Goal: Task Accomplishment & Management: Use online tool/utility

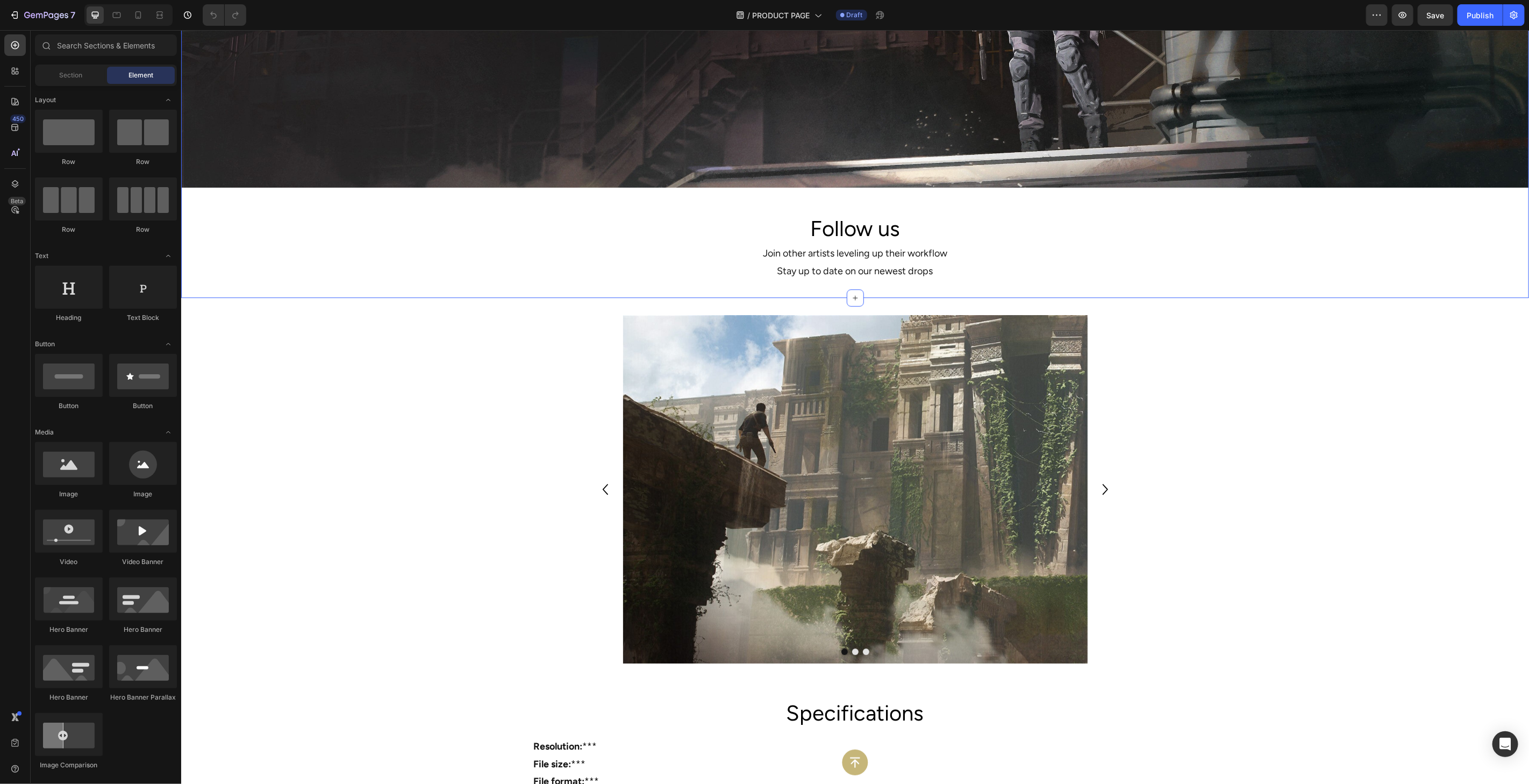
scroll to position [16302, 0]
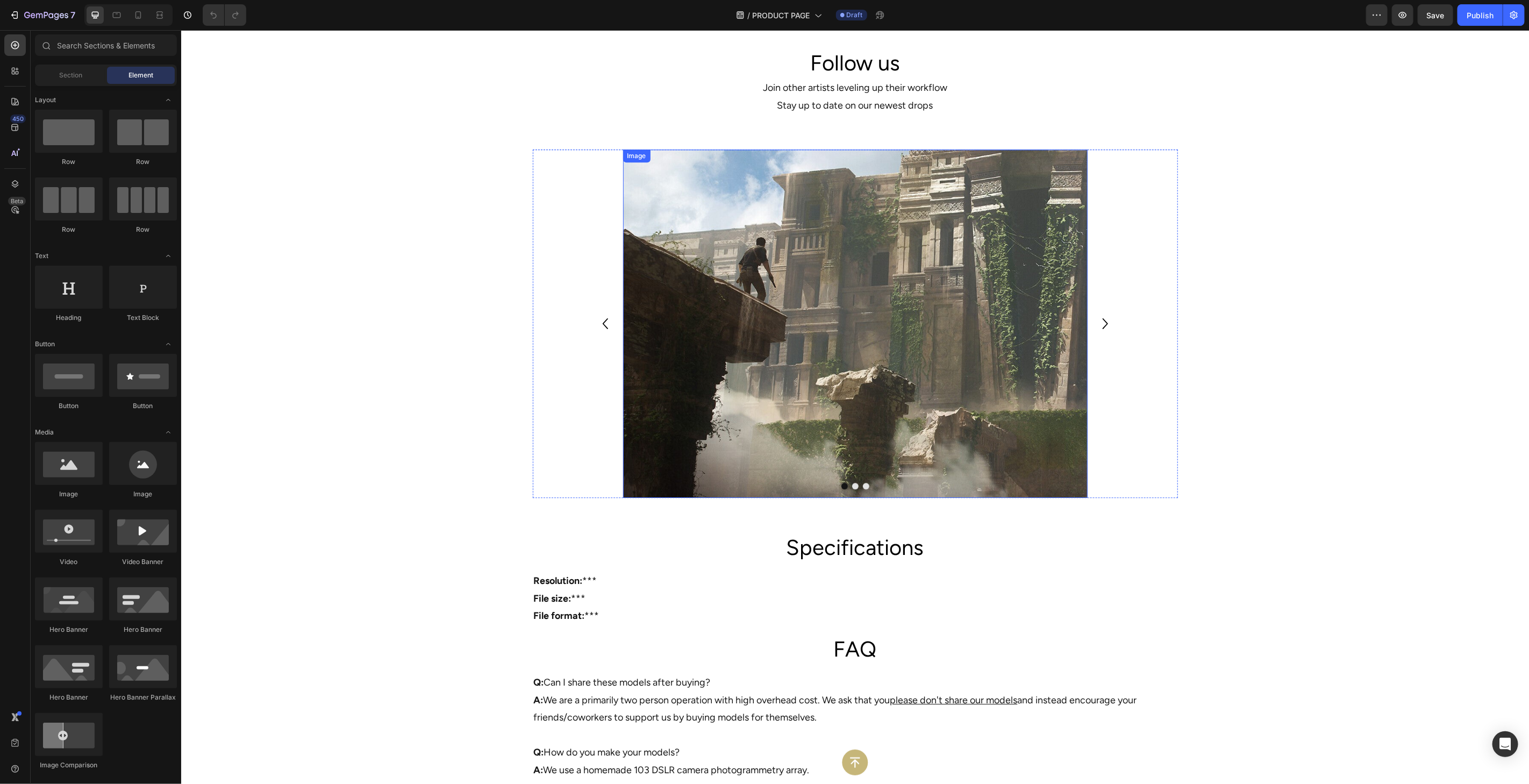
click at [946, 384] on img at bounding box center [854, 323] width 465 height 348
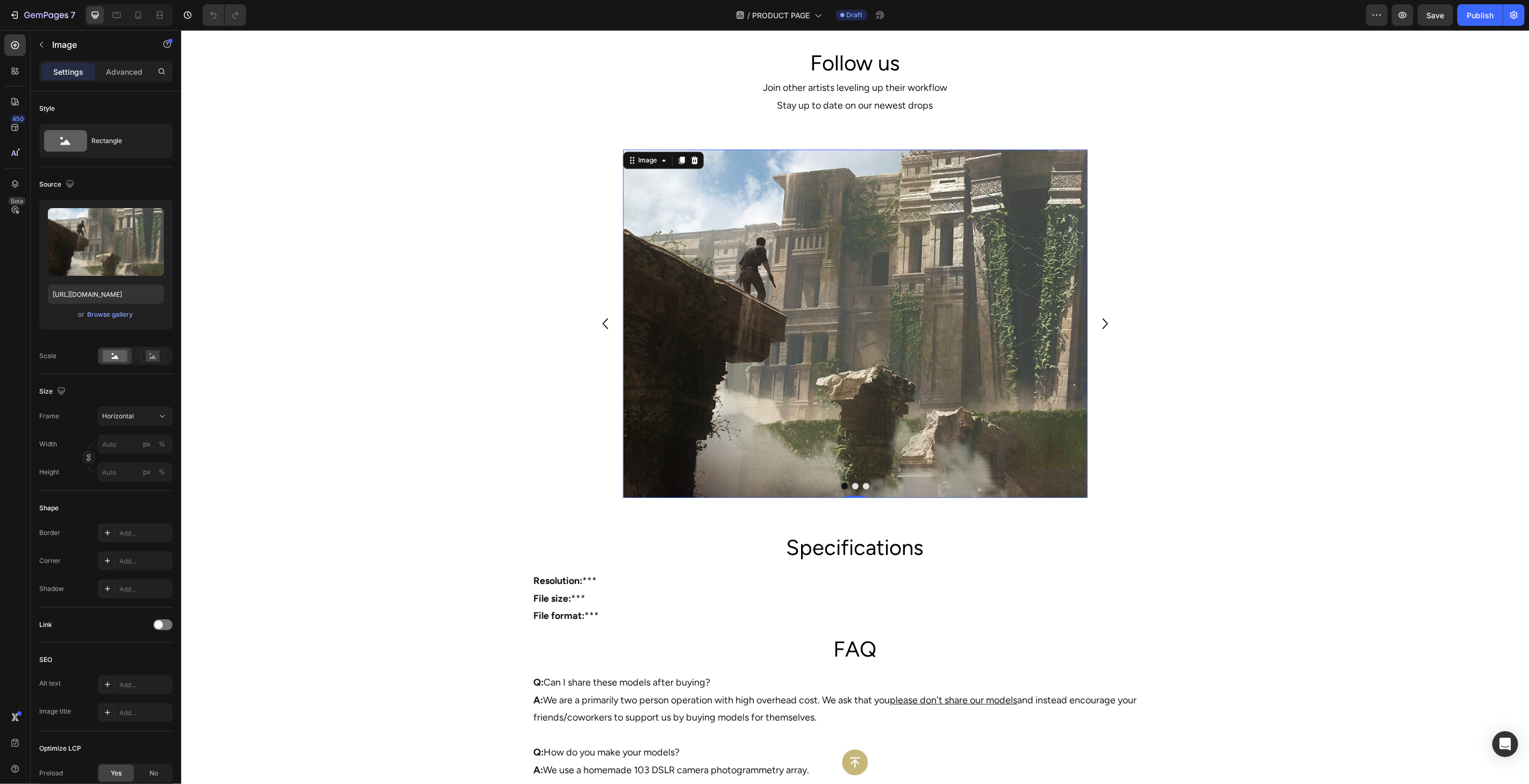
click at [959, 361] on img at bounding box center [854, 323] width 465 height 348
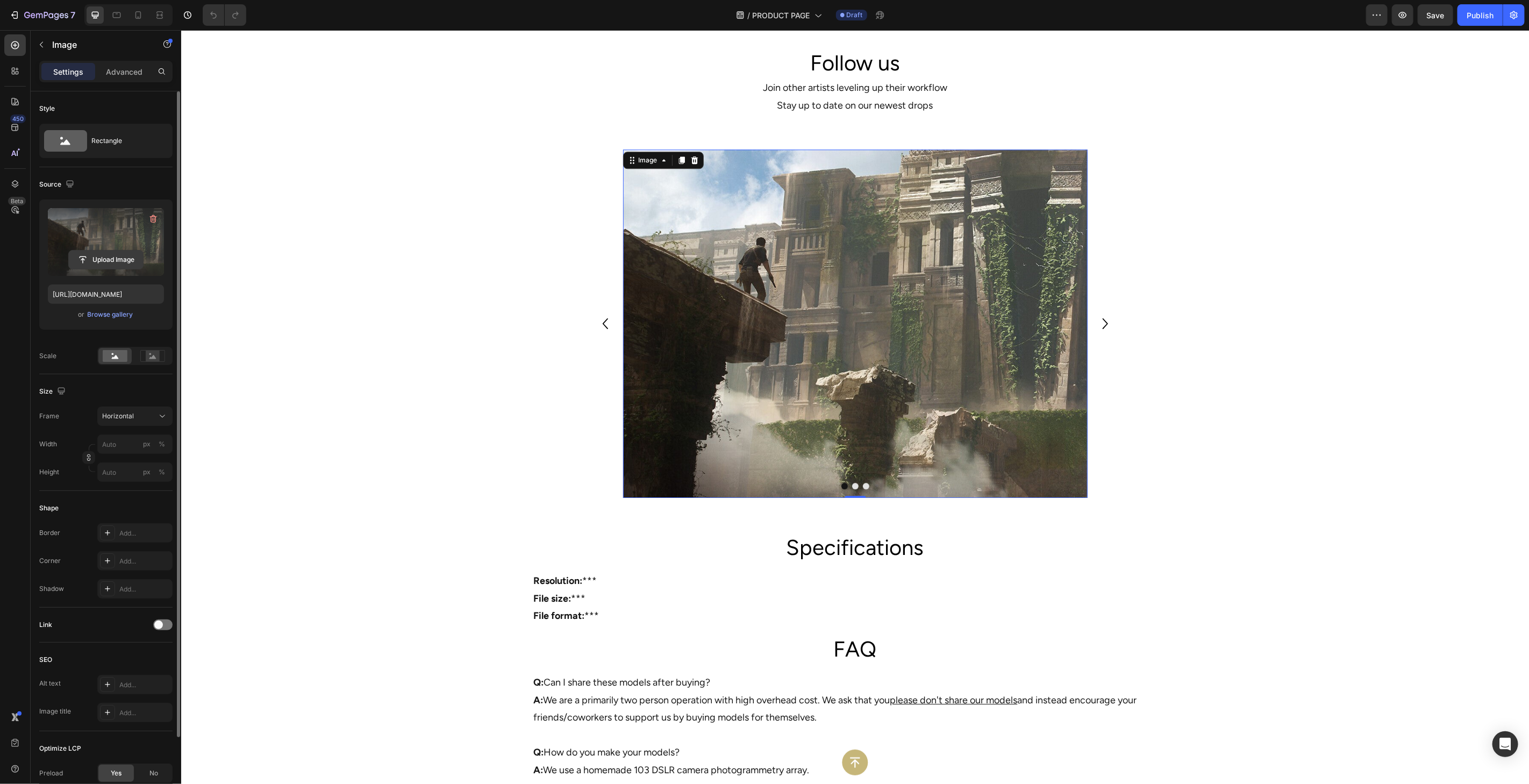
click at [118, 262] on input "file" at bounding box center [106, 259] width 74 height 18
type input "[URL][DOMAIN_NAME]"
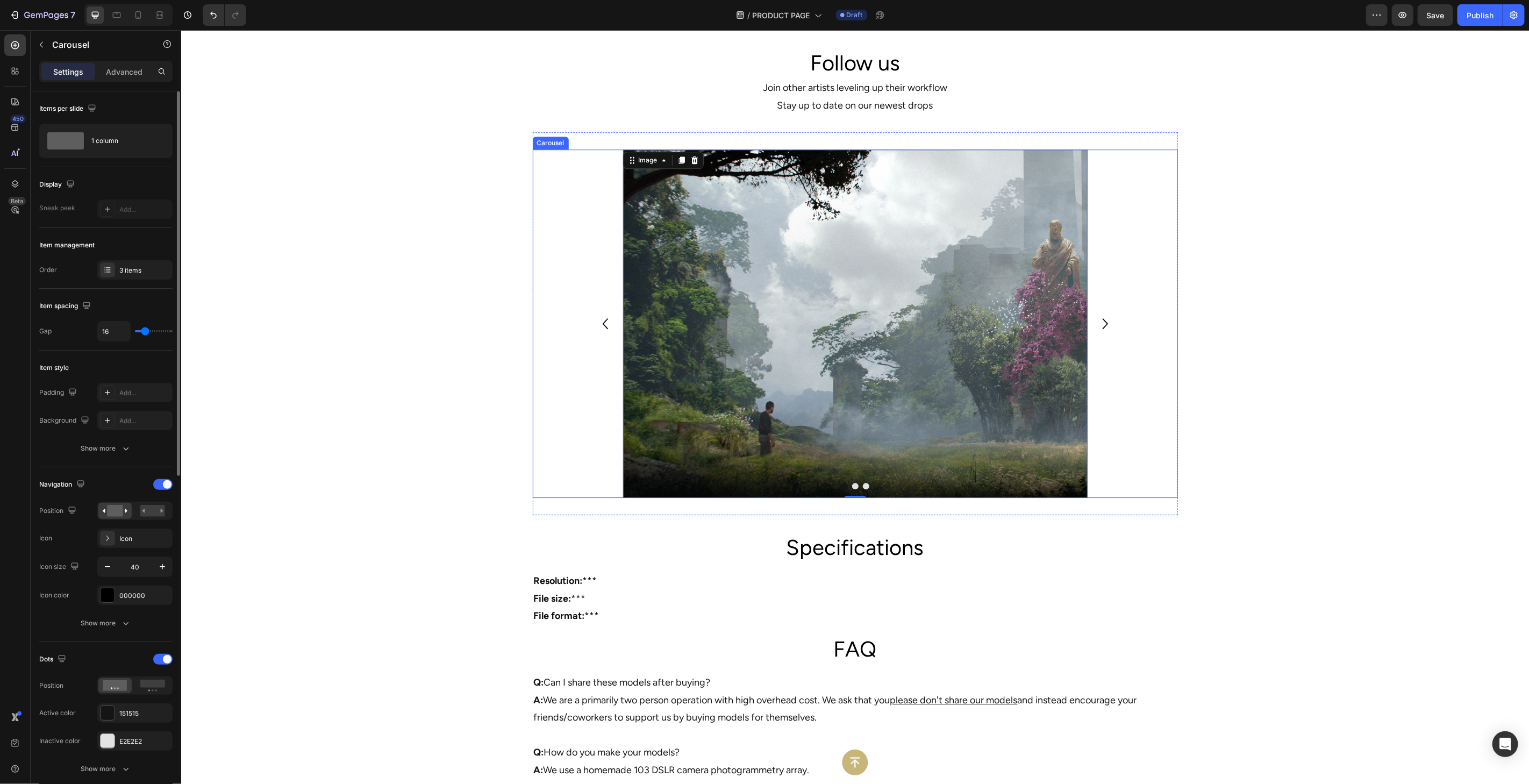
click at [1103, 323] on icon "Carousel Next Arrow" at bounding box center [1105, 323] width 21 height 21
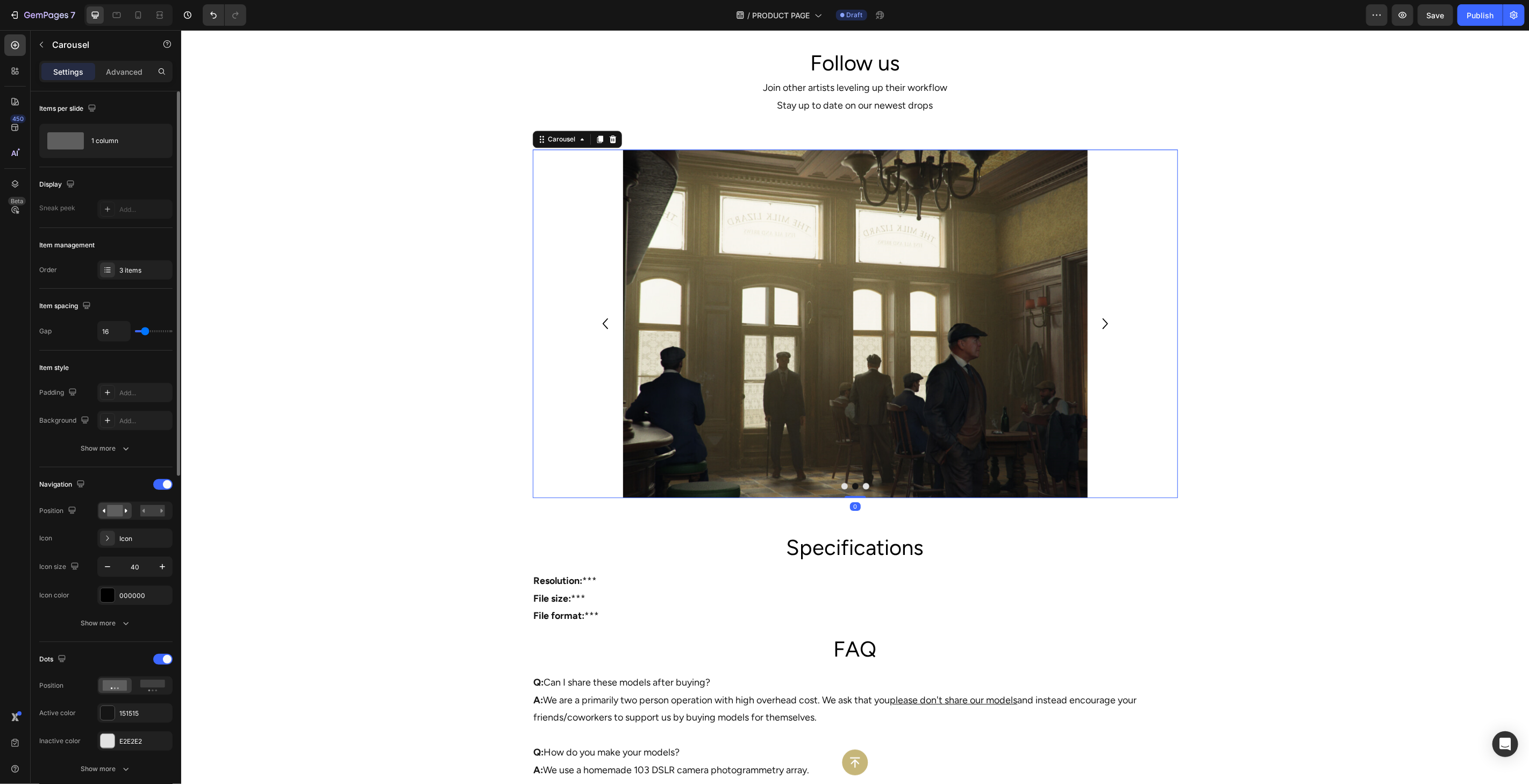
click at [1099, 323] on icon "Carousel Next Arrow" at bounding box center [1105, 323] width 21 height 21
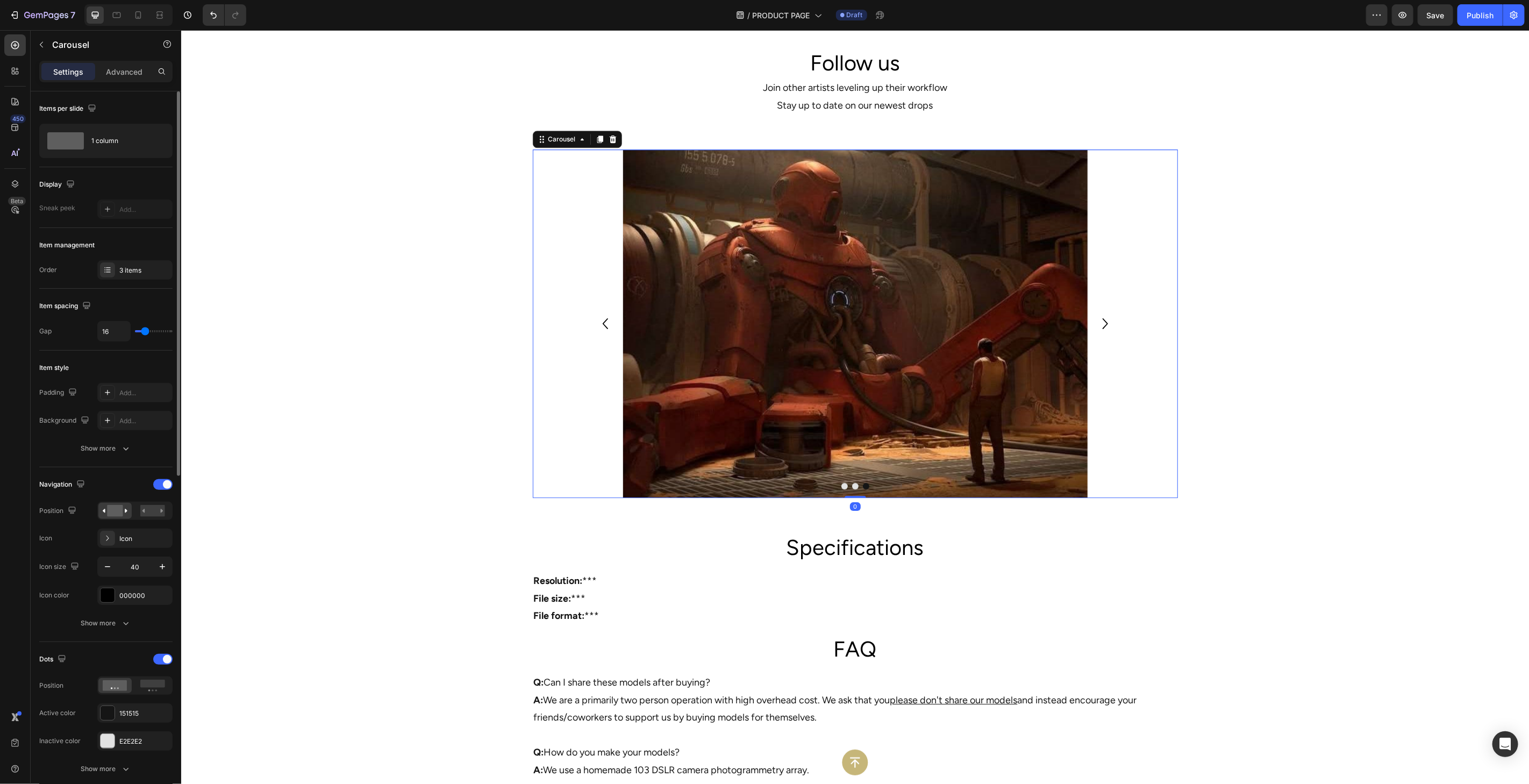
click at [1099, 324] on icon "Carousel Next Arrow" at bounding box center [1105, 323] width 21 height 21
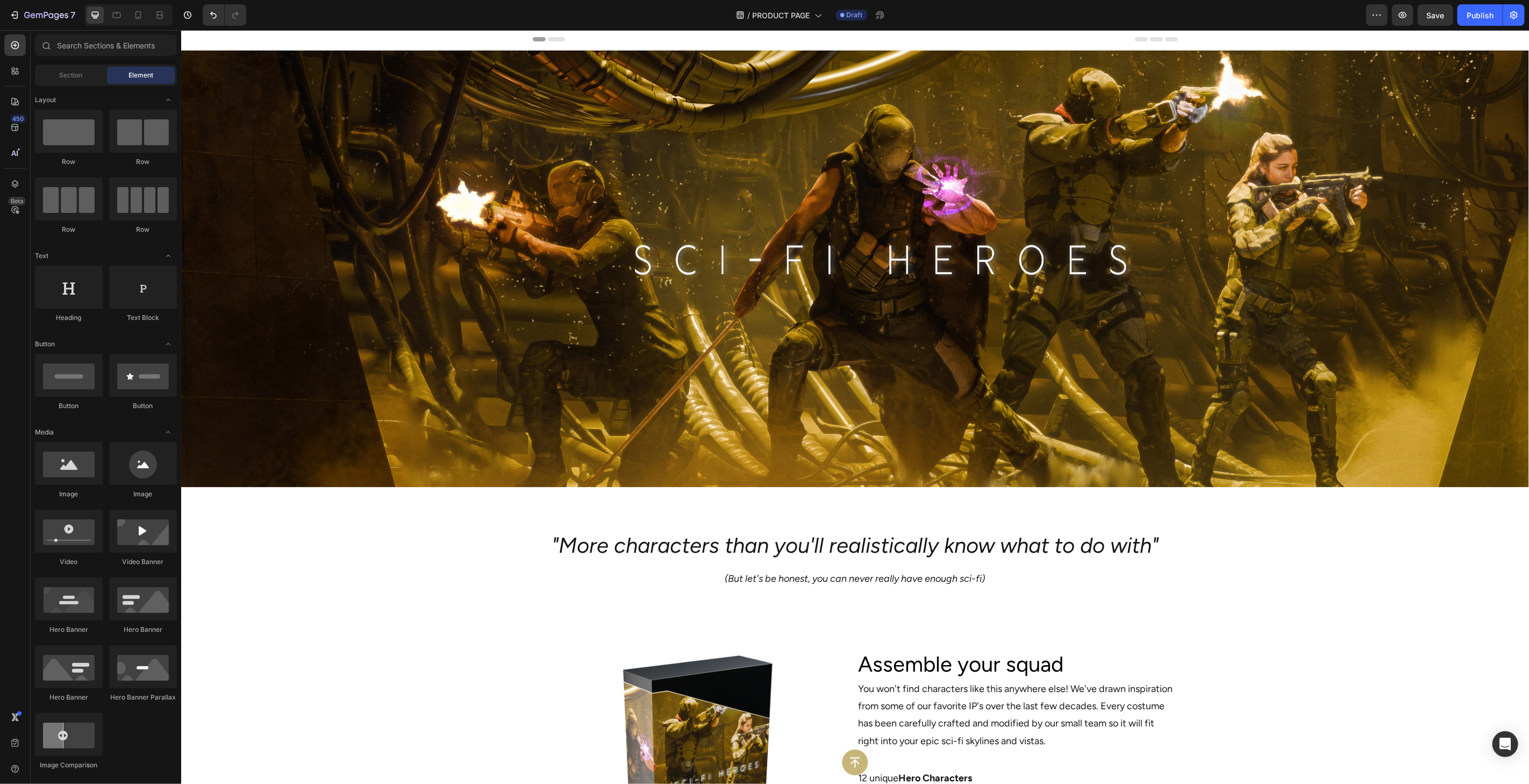
scroll to position [0, 0]
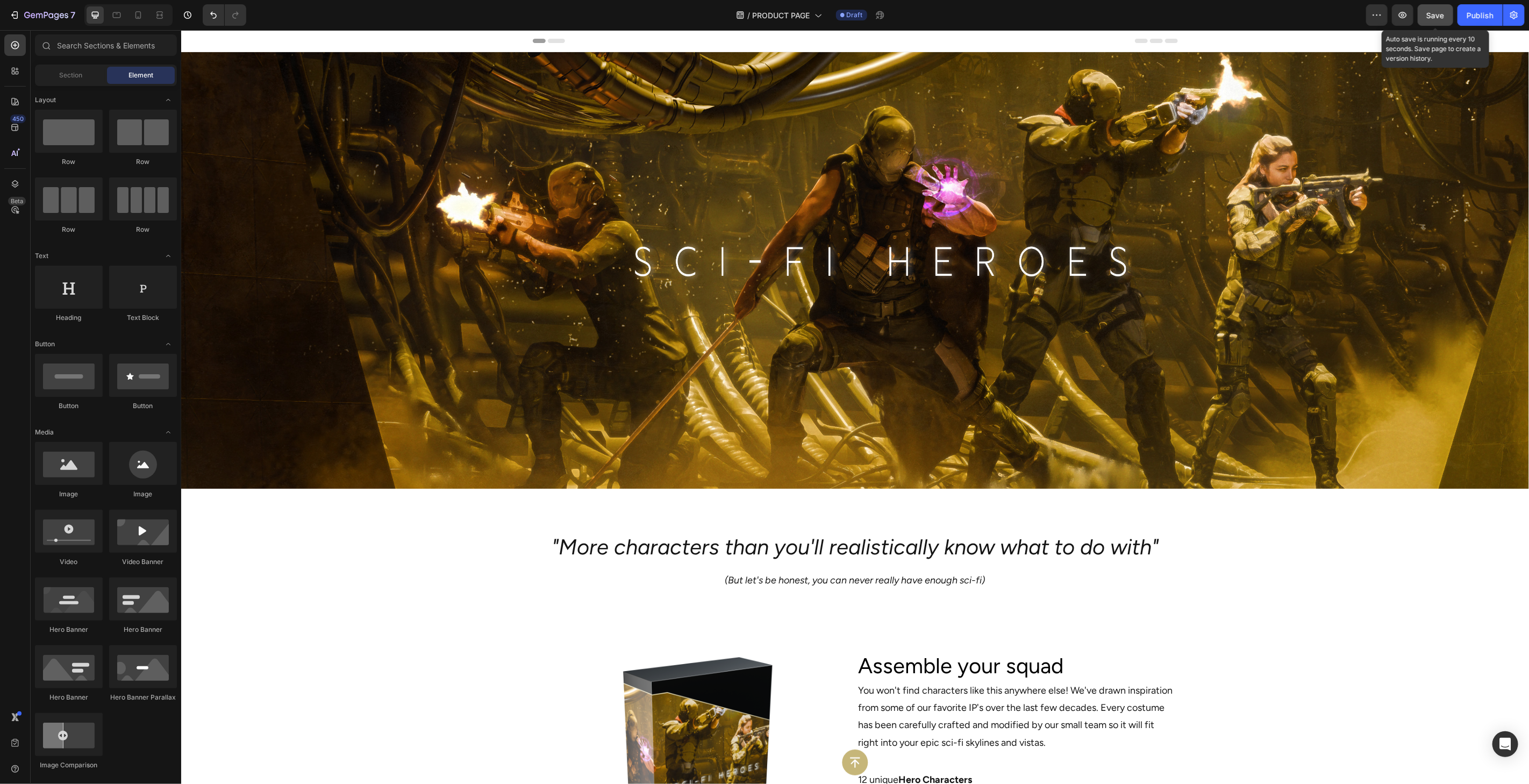
click at [1444, 20] on div "Save" at bounding box center [1436, 15] width 18 height 11
click at [28, 21] on button "7" at bounding box center [42, 15] width 76 height 21
